Goal: Information Seeking & Learning: Learn about a topic

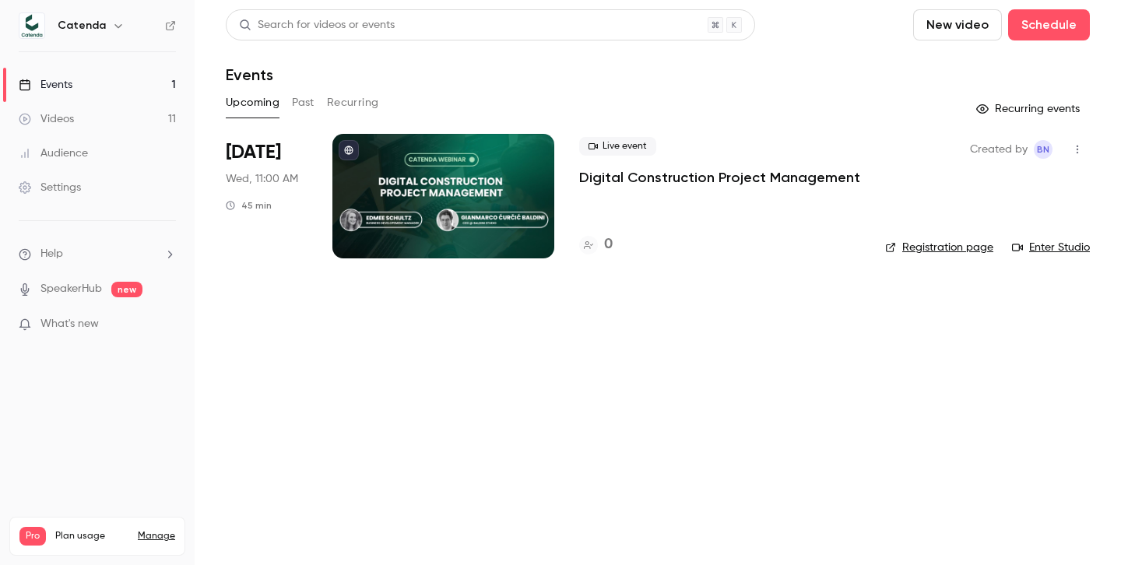
click at [60, 120] on div "Videos" at bounding box center [46, 119] width 55 height 16
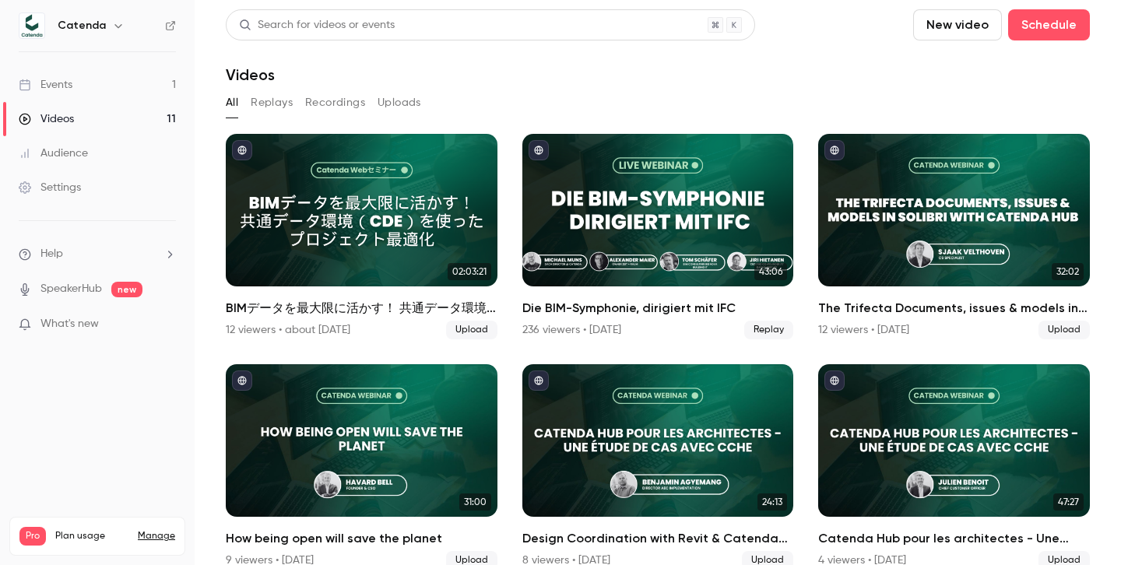
click at [77, 86] on link "Events 1" at bounding box center [97, 85] width 195 height 34
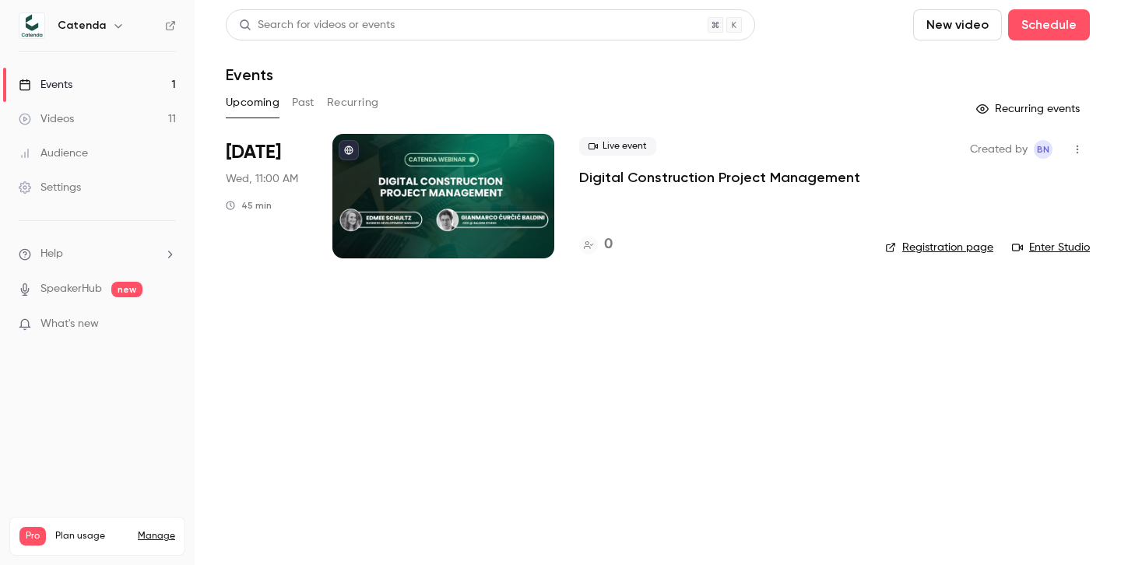
click at [434, 193] on div at bounding box center [443, 196] width 222 height 125
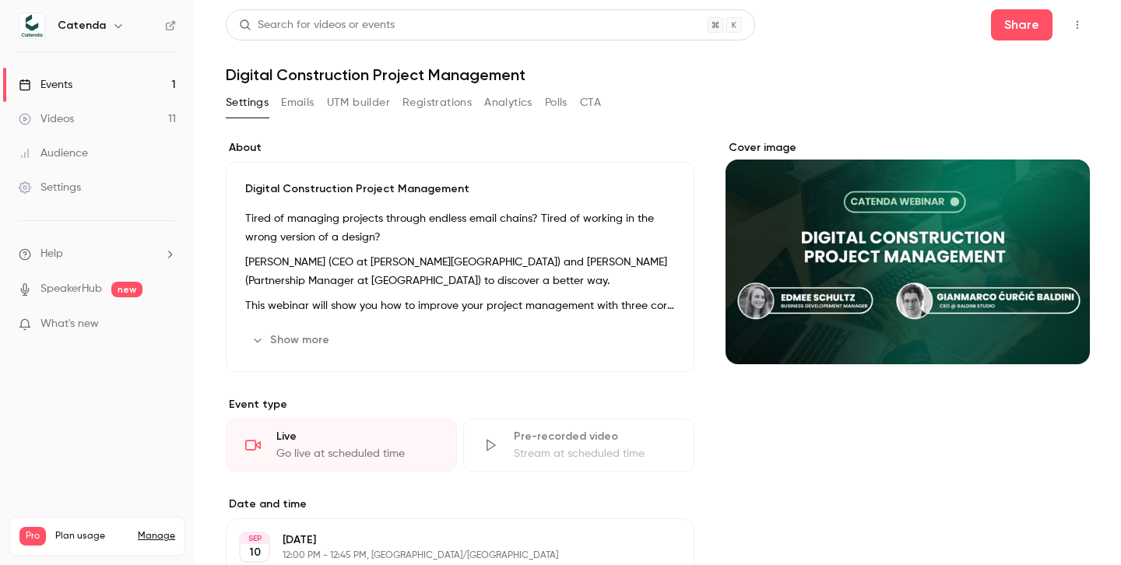
click at [283, 341] on button "Show more" at bounding box center [291, 340] width 93 height 25
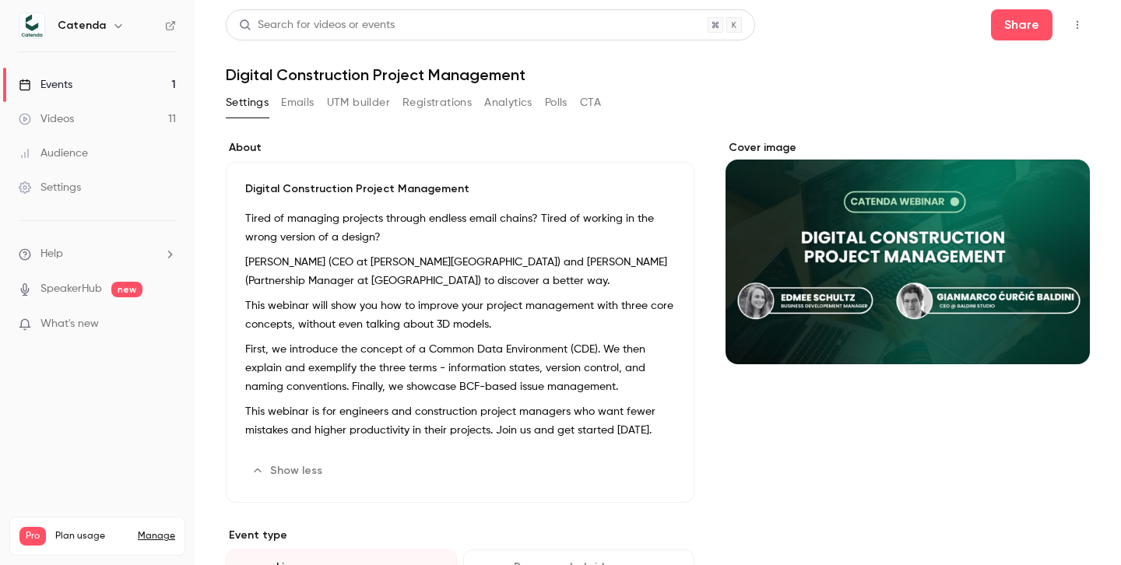
click at [421, 105] on button "Registrations" at bounding box center [436, 102] width 69 height 25
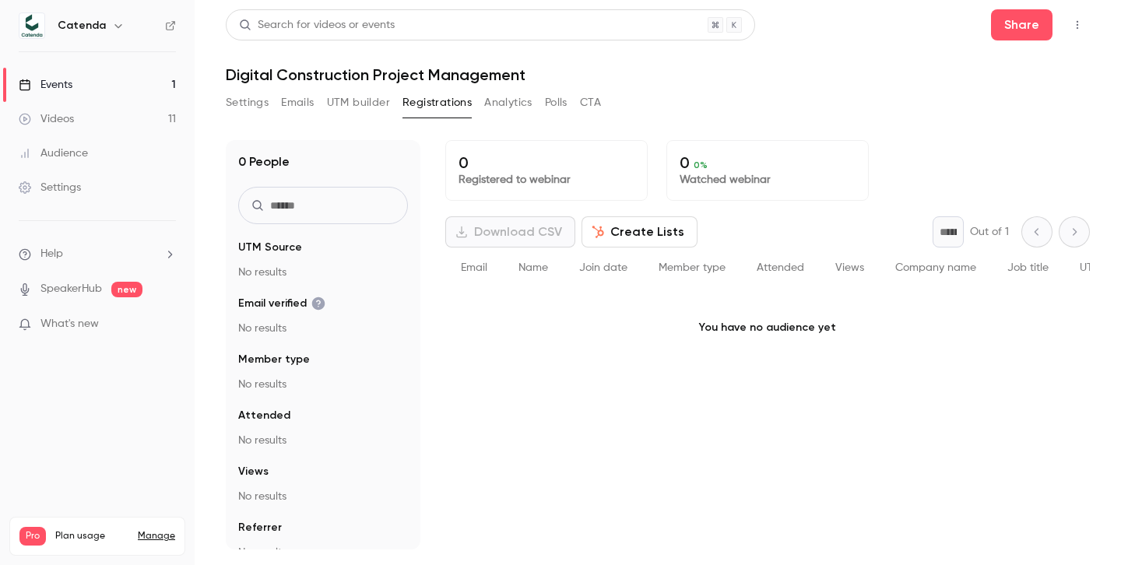
click at [364, 111] on button "UTM builder" at bounding box center [358, 102] width 63 height 25
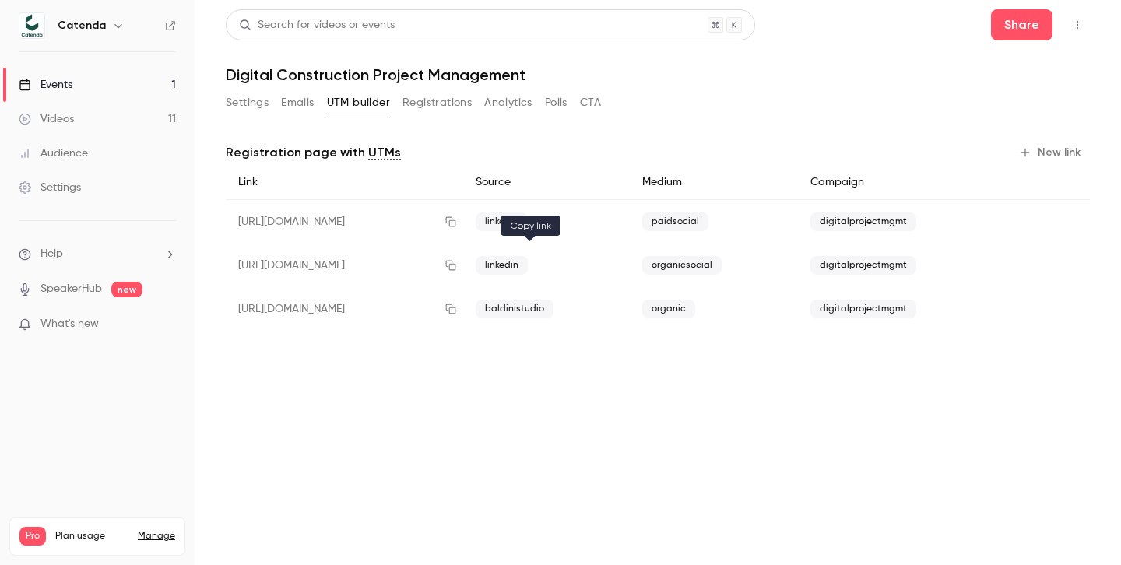
click at [457, 266] on icon "button" at bounding box center [450, 265] width 12 height 11
click at [426, 101] on button "Registrations" at bounding box center [436, 102] width 69 height 25
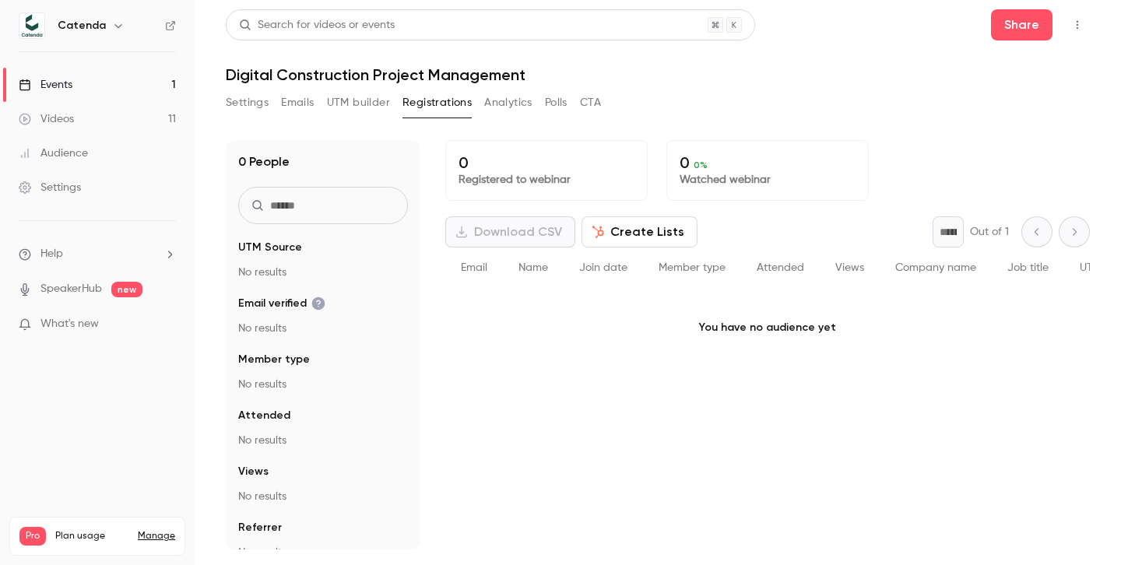
click at [364, 98] on button "UTM builder" at bounding box center [358, 102] width 63 height 25
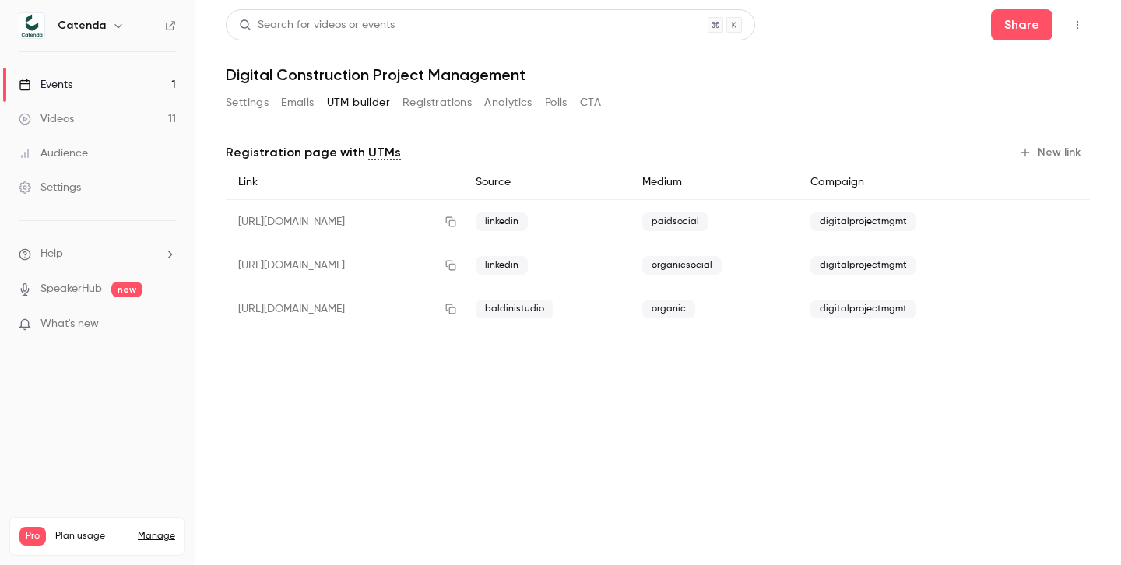
click at [436, 109] on button "Registrations" at bounding box center [436, 102] width 69 height 25
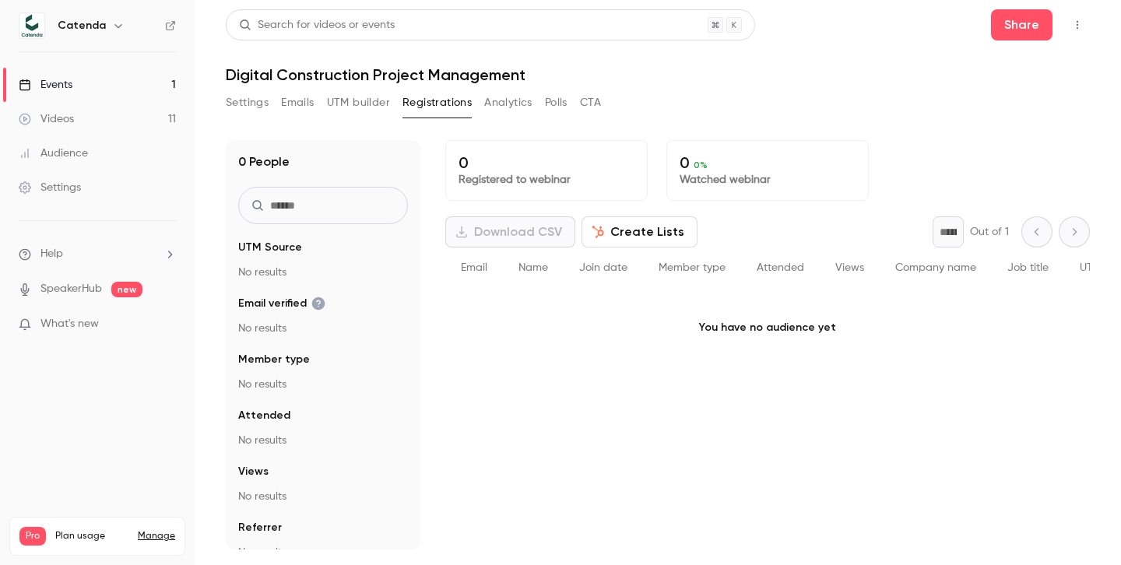
click at [496, 100] on button "Analytics" at bounding box center [508, 102] width 48 height 25
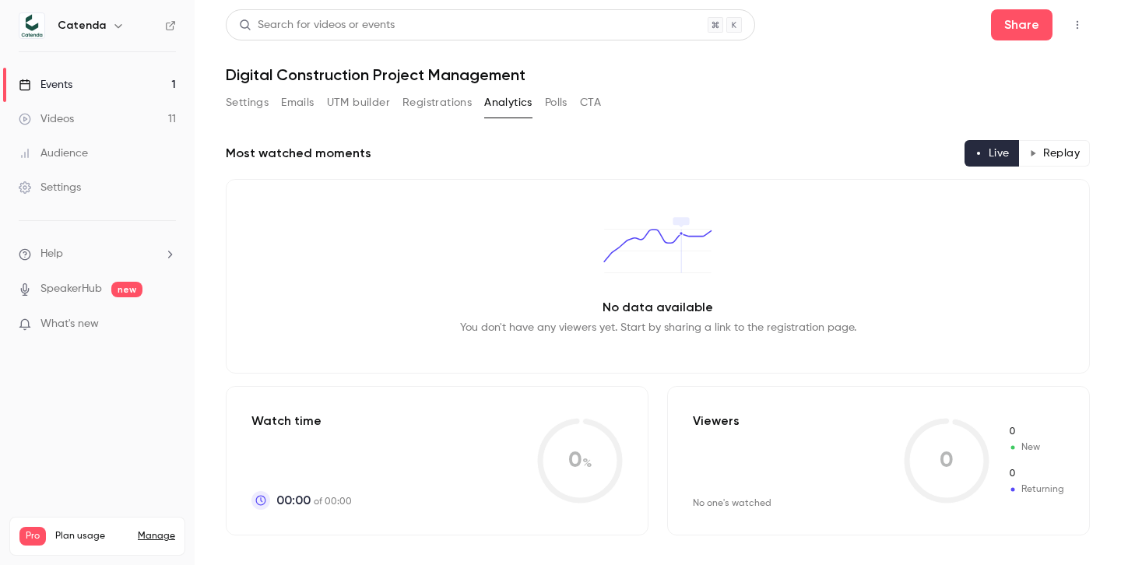
click at [65, 120] on div "Videos" at bounding box center [46, 119] width 55 height 16
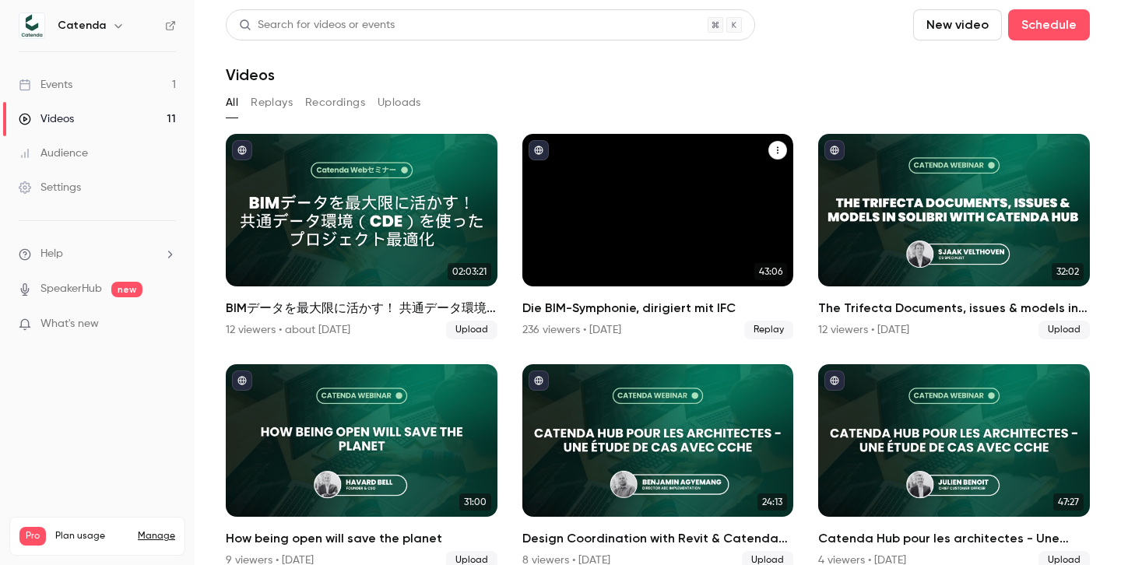
scroll to position [19, 0]
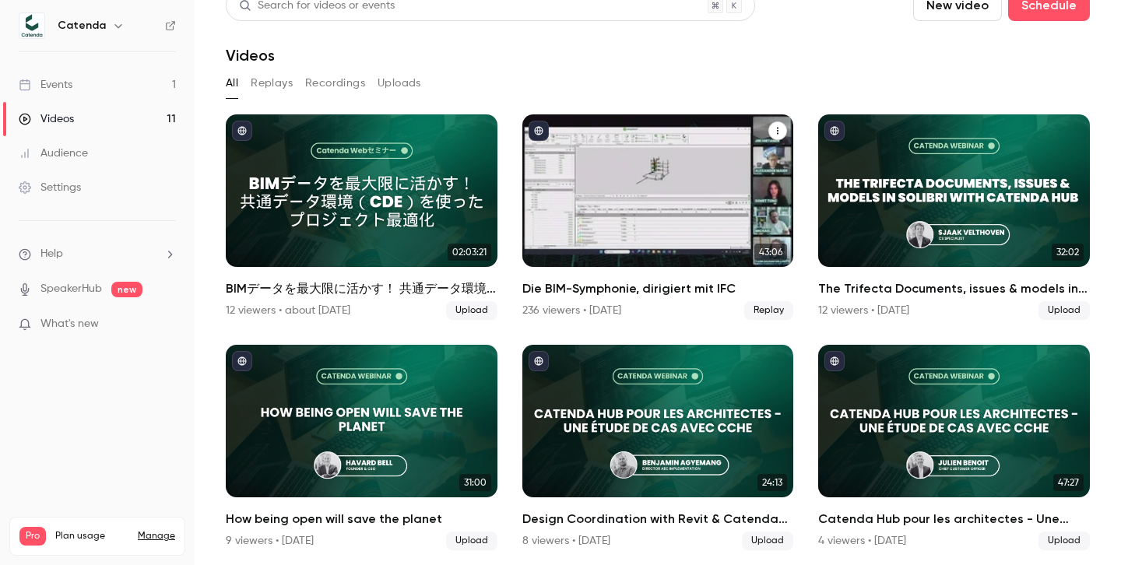
click at [595, 293] on h2 "Die BIM-Symphonie, dirigiert mit IFC" at bounding box center [658, 288] width 272 height 19
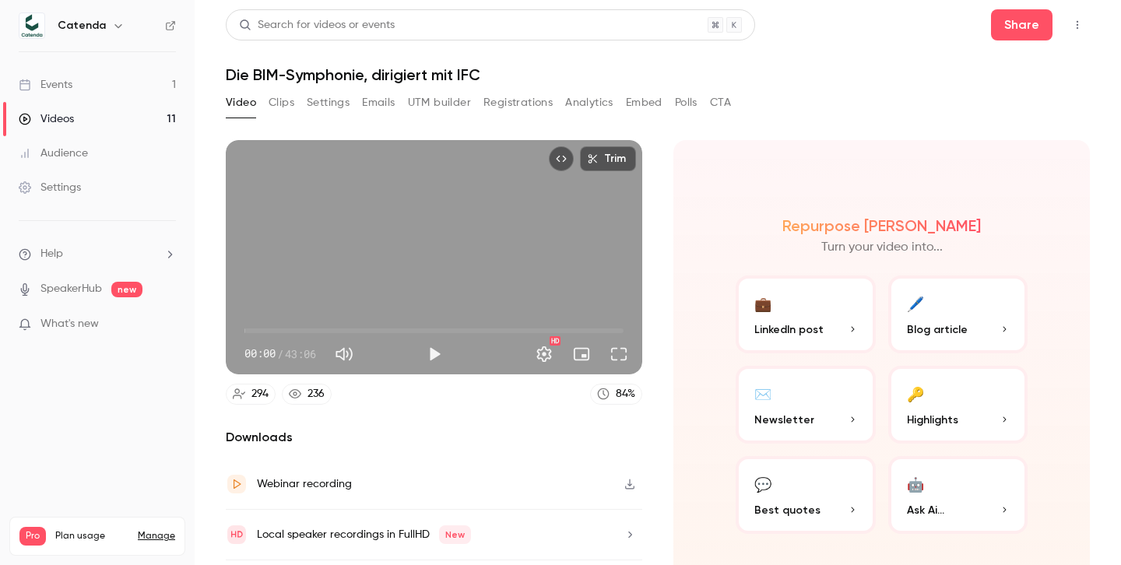
click at [511, 103] on button "Registrations" at bounding box center [517, 102] width 69 height 25
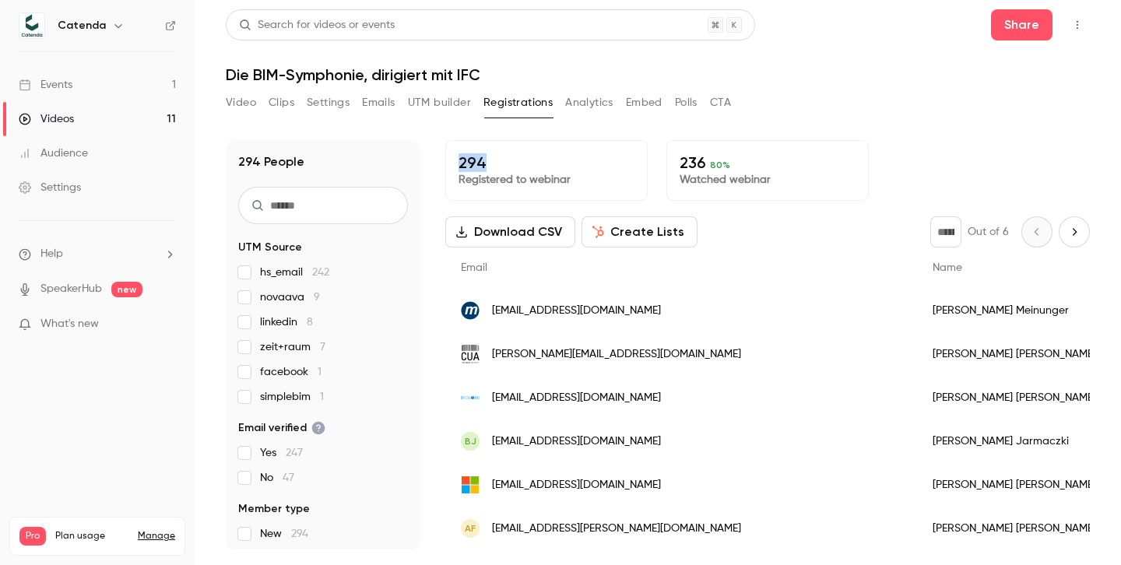
drag, startPoint x: 459, startPoint y: 163, endPoint x: 493, endPoint y: 163, distance: 33.5
click at [493, 163] on p "294" at bounding box center [546, 162] width 176 height 19
click at [584, 102] on button "Analytics" at bounding box center [589, 102] width 48 height 25
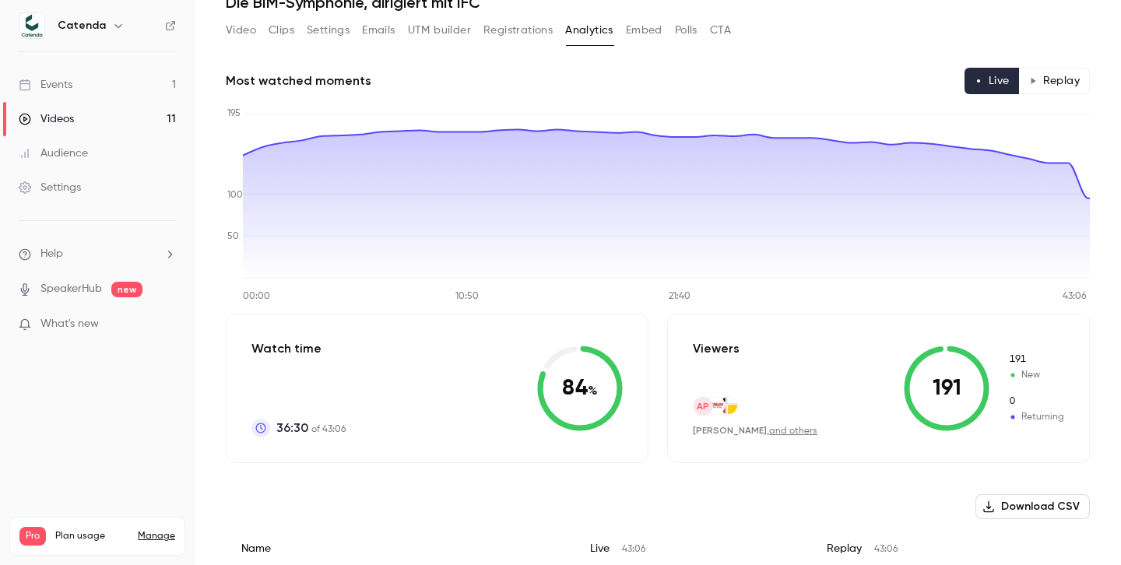
scroll to position [74, 0]
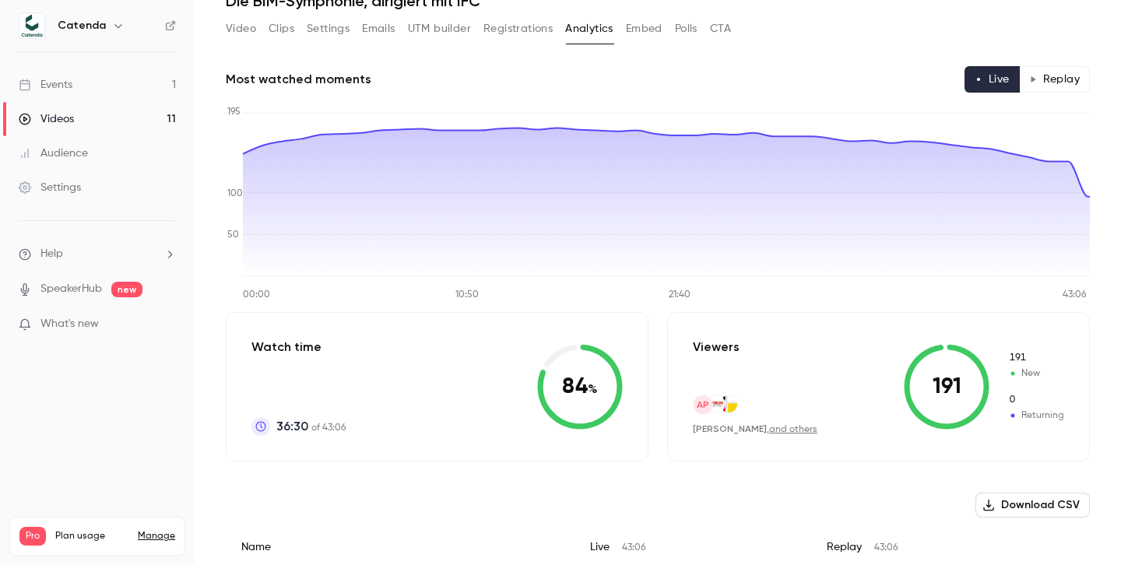
click at [1057, 81] on button "Replay" at bounding box center [1054, 79] width 71 height 26
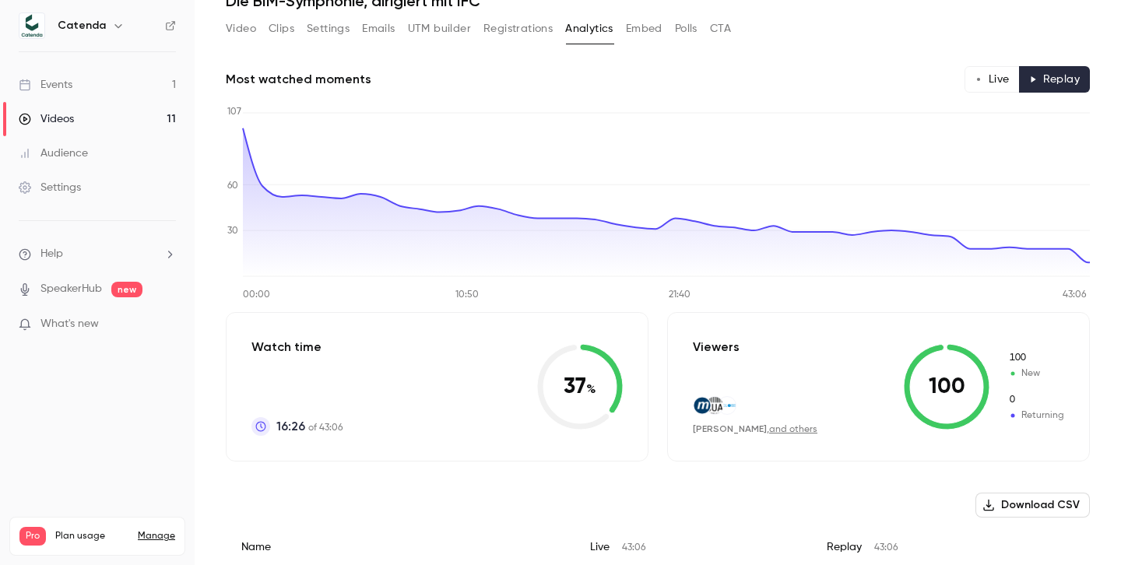
click at [995, 79] on button "Live" at bounding box center [991, 79] width 55 height 26
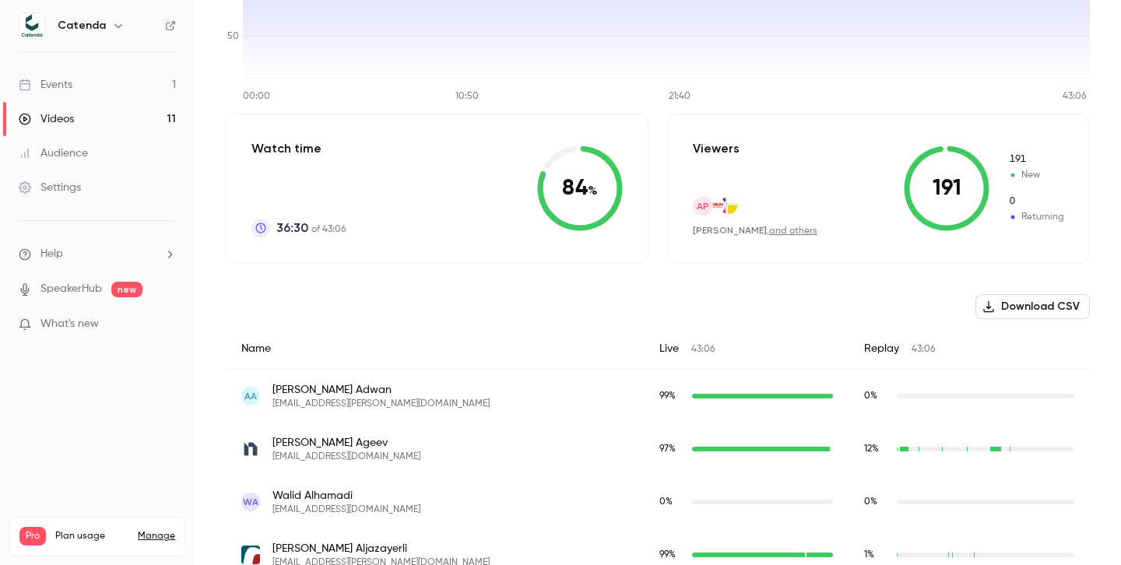
scroll to position [0, 0]
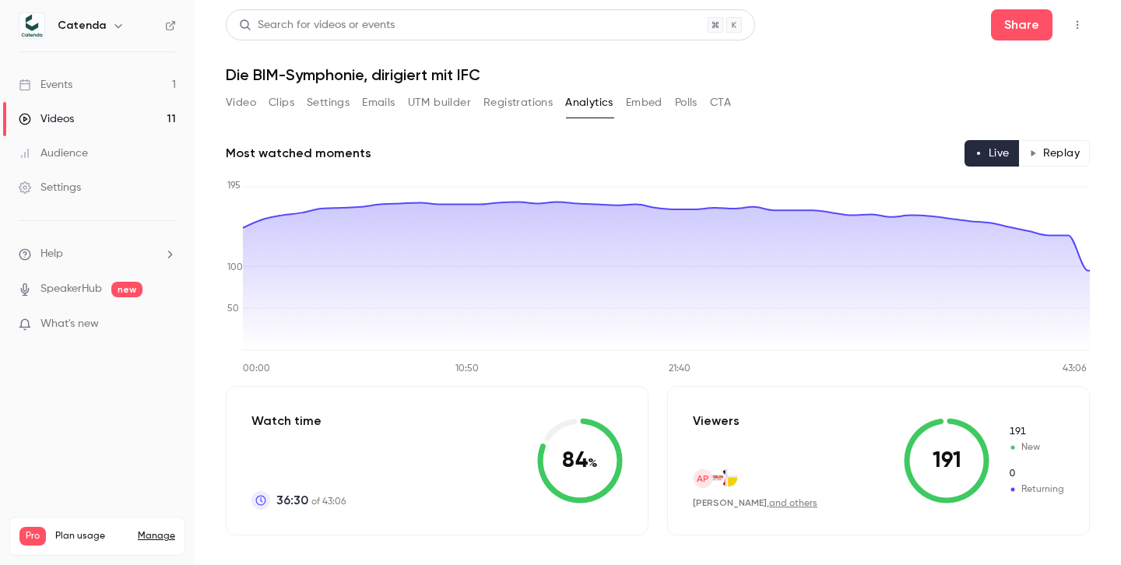
click at [644, 107] on button "Embed" at bounding box center [644, 102] width 37 height 25
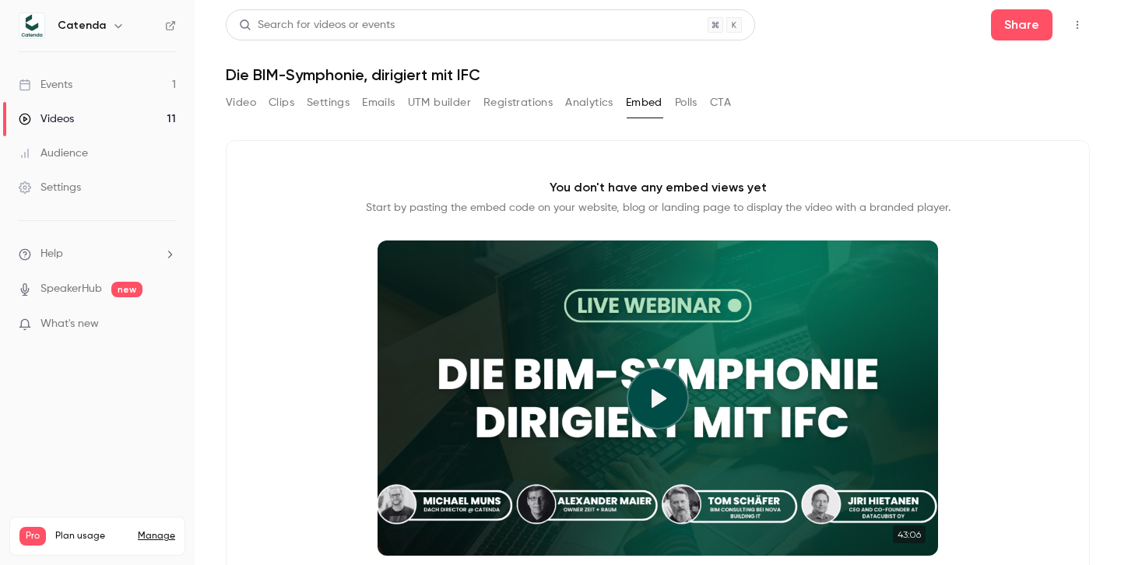
click at [687, 109] on button "Polls" at bounding box center [686, 102] width 23 height 25
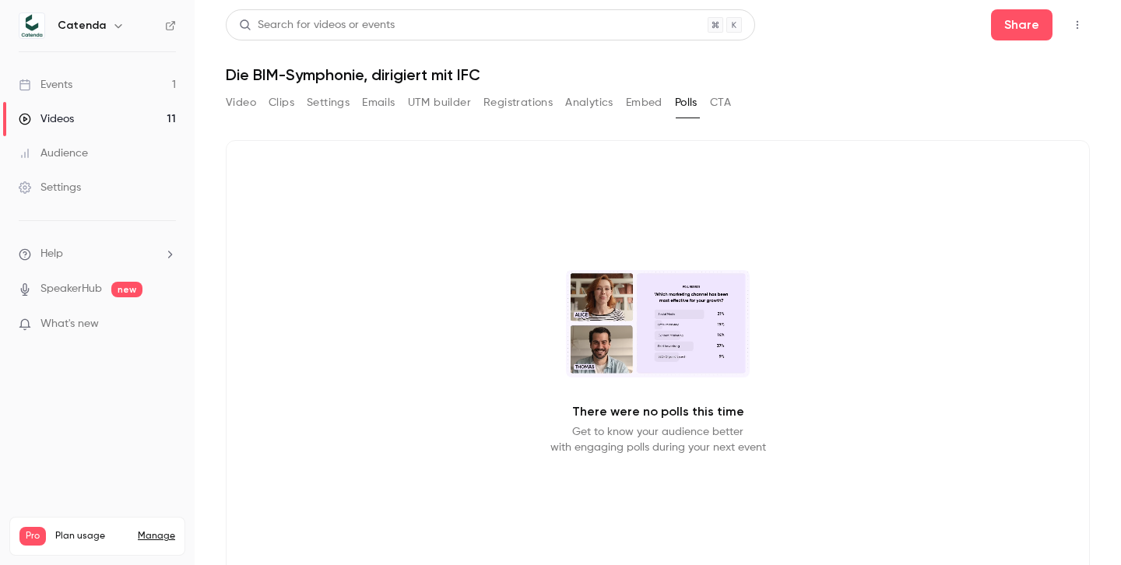
click at [722, 106] on button "CTA" at bounding box center [720, 102] width 21 height 25
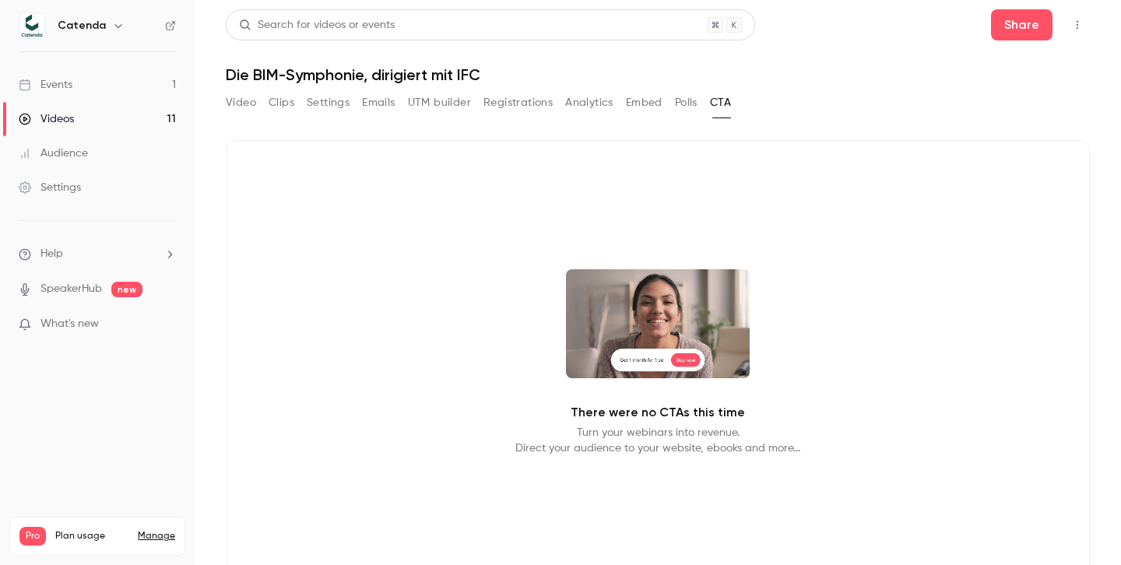
click at [681, 104] on button "Polls" at bounding box center [686, 102] width 23 height 25
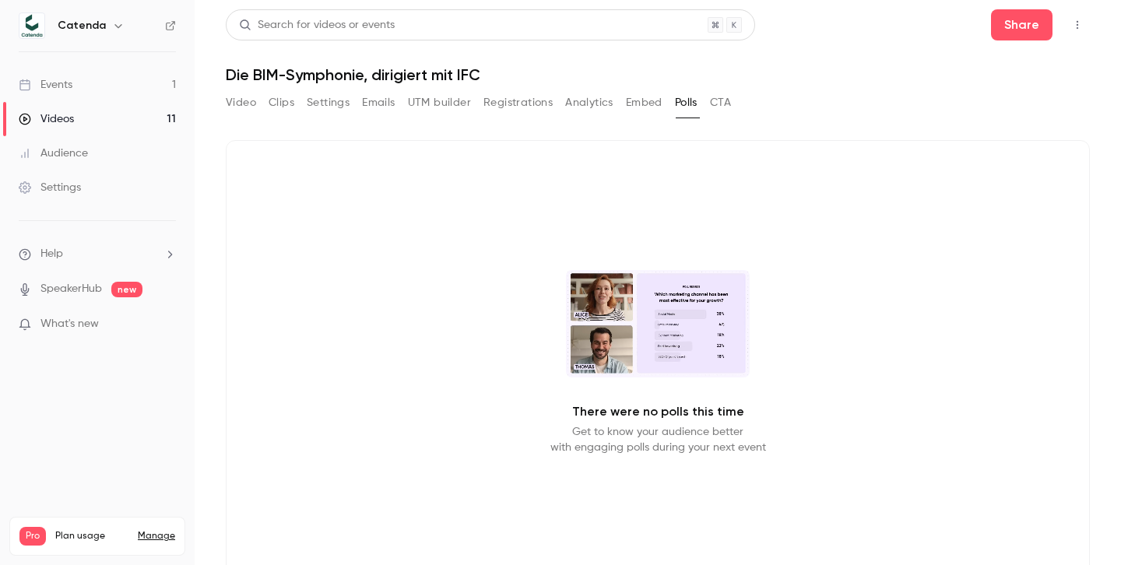
click at [648, 101] on button "Embed" at bounding box center [644, 102] width 37 height 25
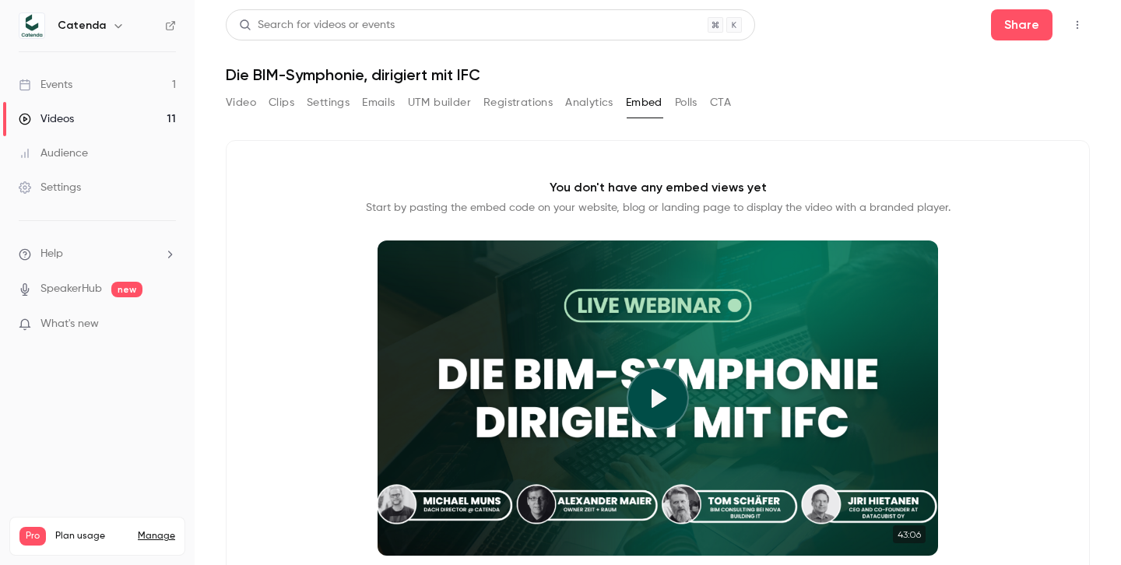
click at [590, 107] on button "Analytics" at bounding box center [589, 102] width 48 height 25
